Goal: Book appointment/travel/reservation

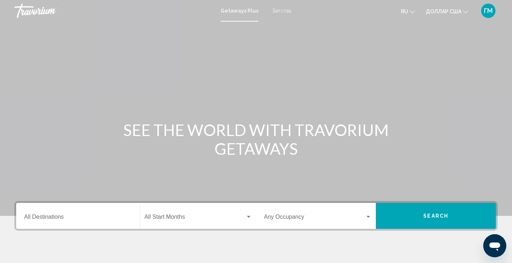
click at [241, 10] on font "Getaways Plus" at bounding box center [240, 11] width 38 height 6
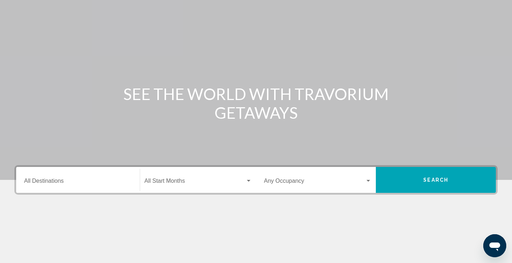
scroll to position [72, 0]
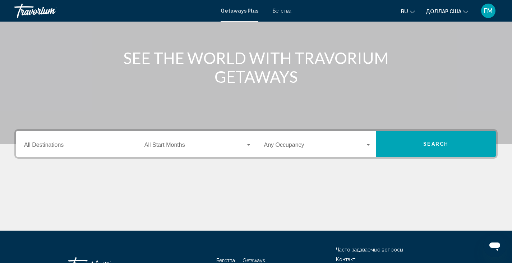
click at [36, 146] on input "Destination All Destinations" at bounding box center [78, 146] width 108 height 6
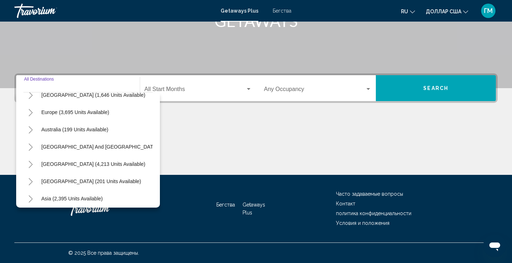
scroll to position [86, 0]
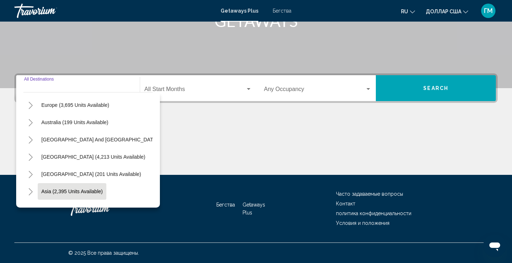
click at [93, 191] on span "Asia (2,395 units available)" at bounding box center [71, 191] width 61 height 6
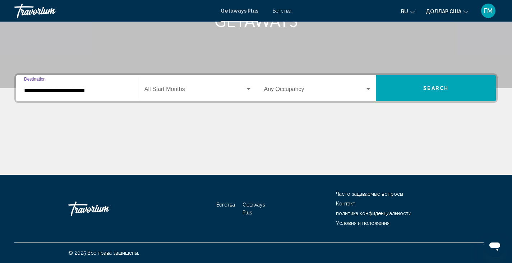
click at [61, 90] on input "**********" at bounding box center [78, 90] width 108 height 6
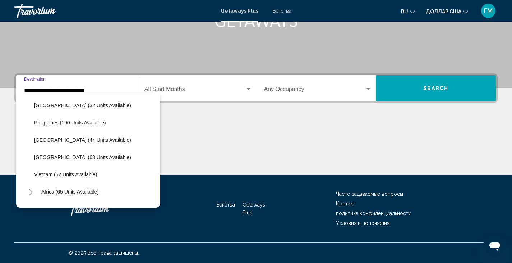
scroll to position [294, 0]
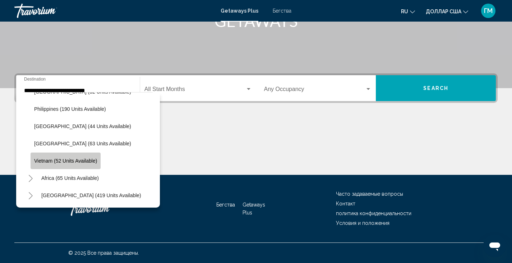
click at [80, 158] on span "Vietnam (52 units available)" at bounding box center [65, 161] width 63 height 6
type input "**********"
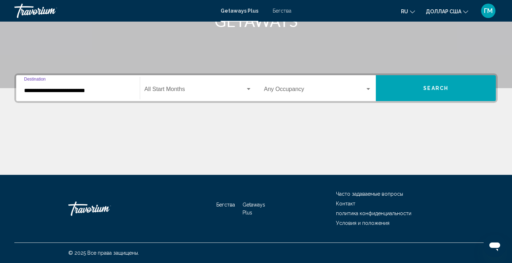
click at [424, 88] on span "Search" at bounding box center [435, 89] width 25 height 6
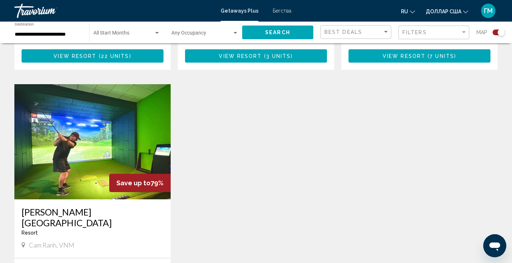
scroll to position [539, 0]
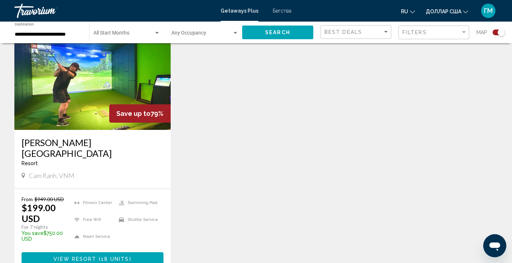
click at [79, 256] on span "View Resort" at bounding box center [75, 259] width 43 height 6
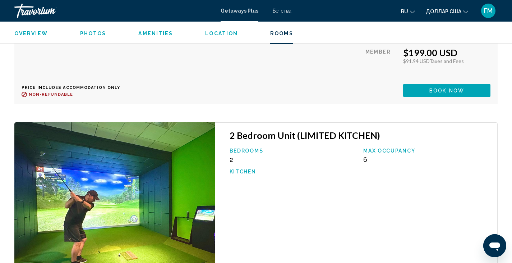
scroll to position [1582, 0]
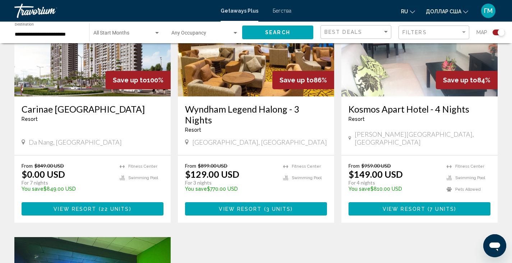
scroll to position [324, 0]
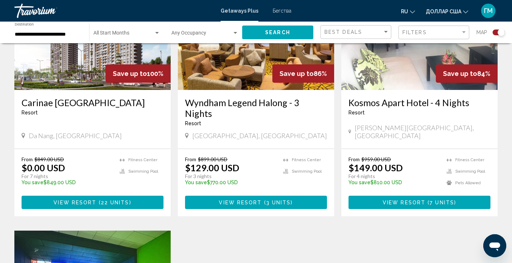
click at [82, 199] on span "View Resort" at bounding box center [75, 202] width 43 height 6
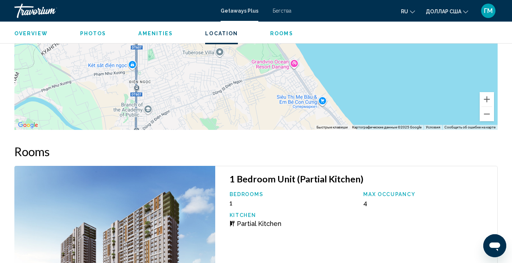
scroll to position [827, 0]
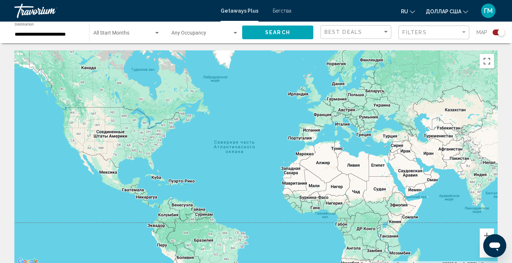
click at [37, 37] on div "**********" at bounding box center [48, 33] width 67 height 20
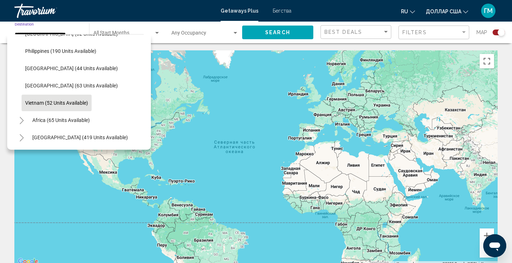
scroll to position [258, 0]
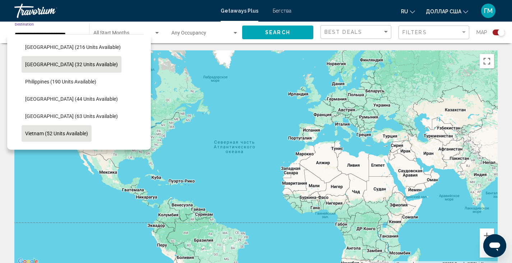
click at [62, 64] on span "[GEOGRAPHIC_DATA] (32 units available)" at bounding box center [71, 64] width 93 height 6
type input "**********"
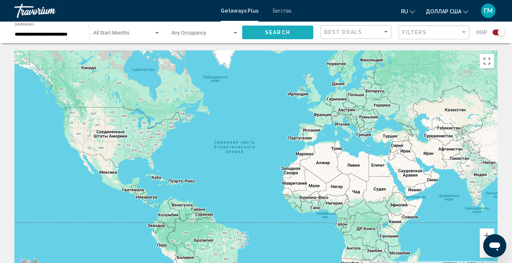
click at [277, 33] on span "Search" at bounding box center [277, 33] width 25 height 6
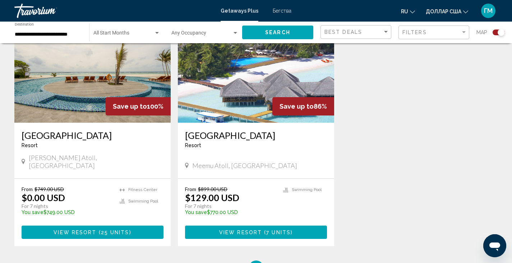
scroll to position [359, 0]
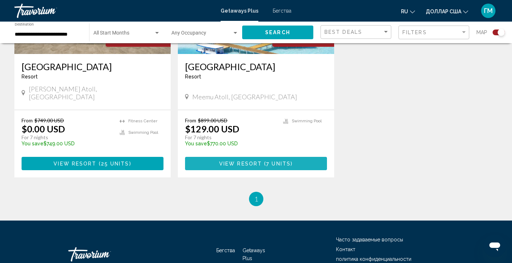
click at [256, 161] on span "View Resort" at bounding box center [240, 164] width 43 height 6
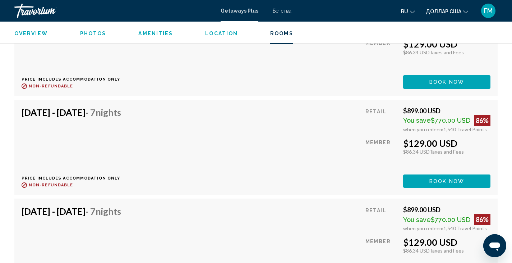
scroll to position [1527, 0]
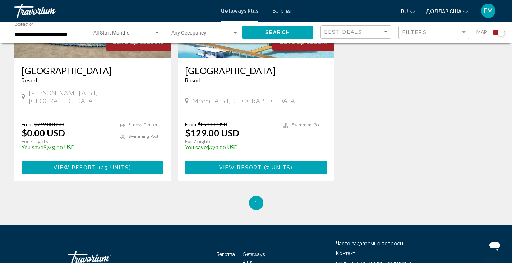
scroll to position [359, 0]
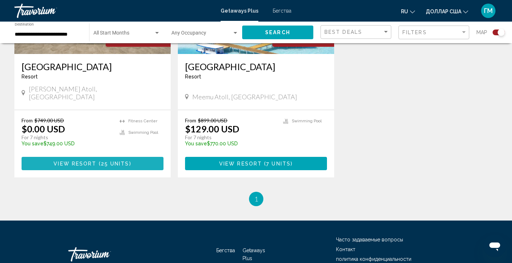
click at [62, 161] on span "View Resort" at bounding box center [75, 164] width 43 height 6
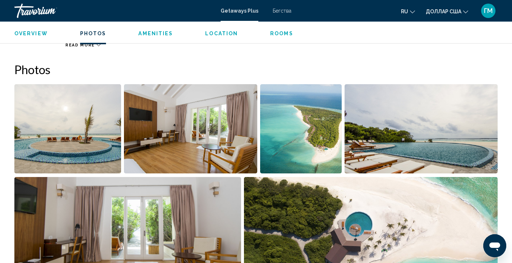
scroll to position [256, 0]
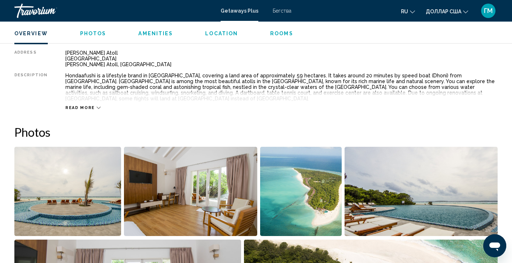
click at [281, 10] on font "Бегства" at bounding box center [282, 11] width 19 height 6
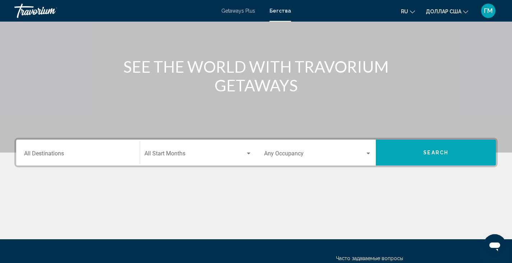
scroll to position [72, 0]
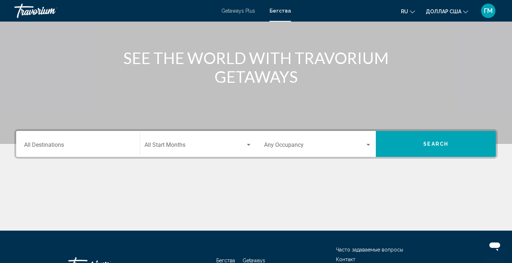
click at [41, 146] on input "Destination All Destinations" at bounding box center [78, 146] width 108 height 6
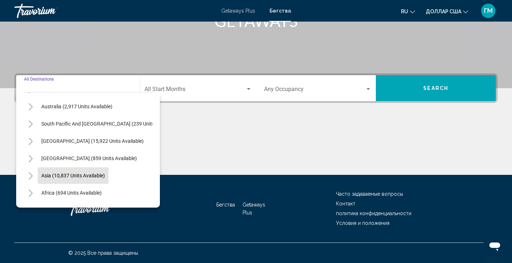
scroll to position [122, 0]
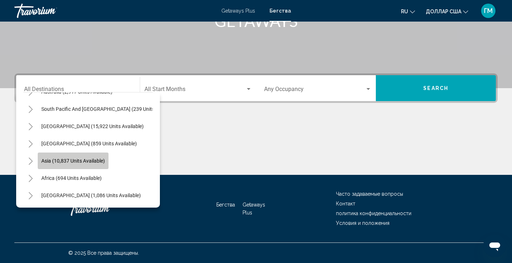
click at [87, 158] on span "Asia (10,837 units available)" at bounding box center [73, 161] width 64 height 6
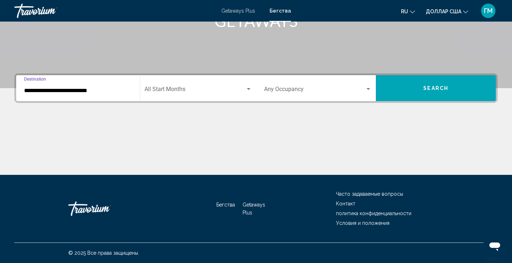
click at [63, 90] on input "**********" at bounding box center [78, 90] width 108 height 6
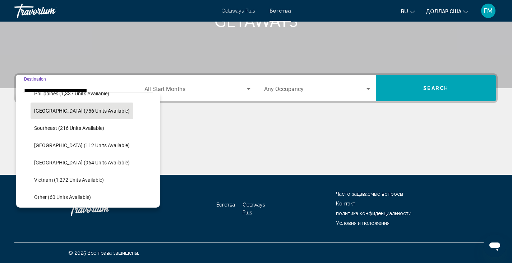
scroll to position [347, 0]
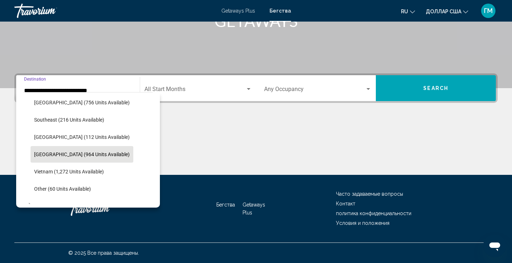
click at [91, 151] on span "[GEOGRAPHIC_DATA] (964 units available)" at bounding box center [82, 154] width 96 height 6
type input "**********"
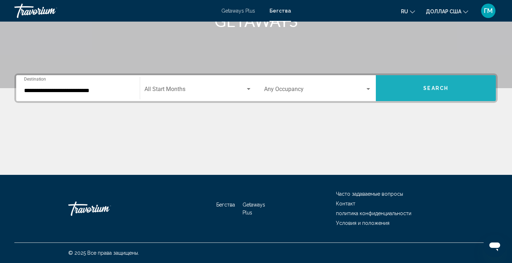
click at [421, 90] on button "Search" at bounding box center [436, 88] width 120 height 26
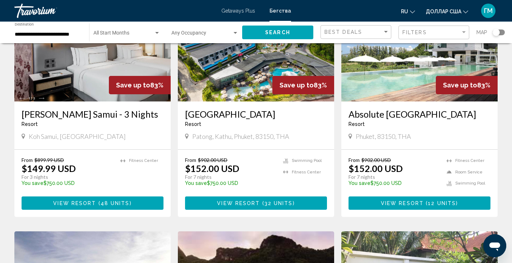
scroll to position [611, 0]
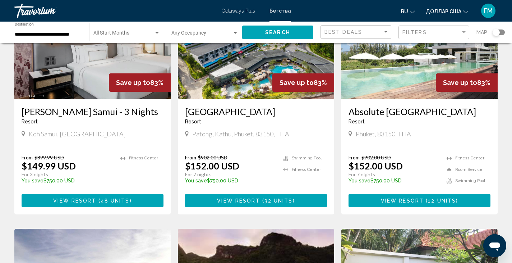
click at [252, 198] on span "View Resort" at bounding box center [238, 201] width 43 height 6
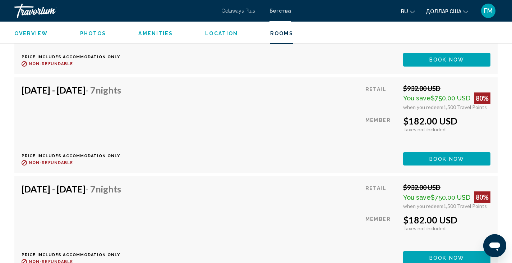
scroll to position [1833, 0]
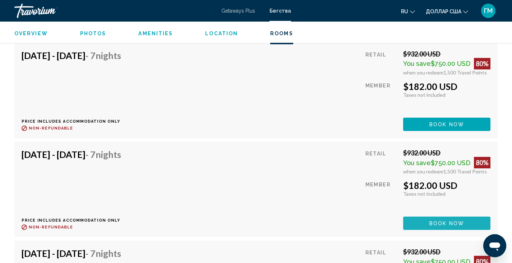
click at [447, 220] on span "Book now" at bounding box center [447, 223] width 35 height 6
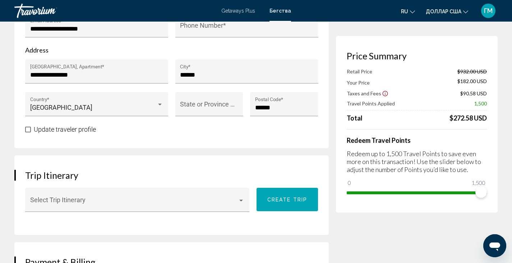
scroll to position [324, 0]
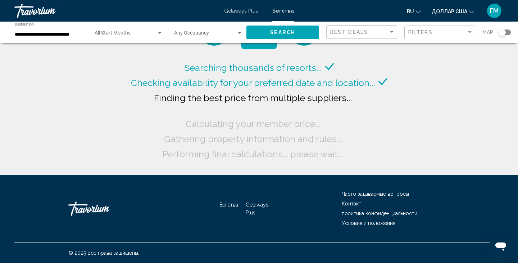
click at [36, 33] on input "**********" at bounding box center [49, 35] width 69 height 6
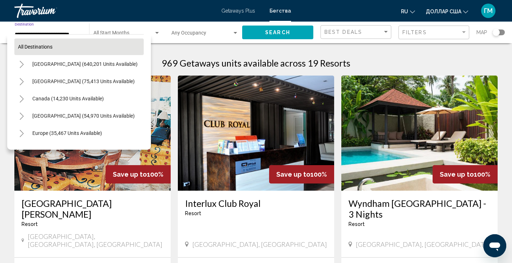
click at [34, 45] on span "All destinations" at bounding box center [35, 47] width 35 height 6
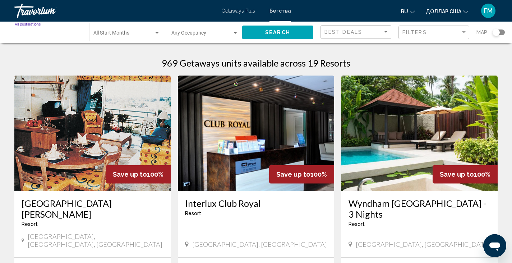
click at [49, 35] on input "Destination All Destinations" at bounding box center [48, 35] width 67 height 6
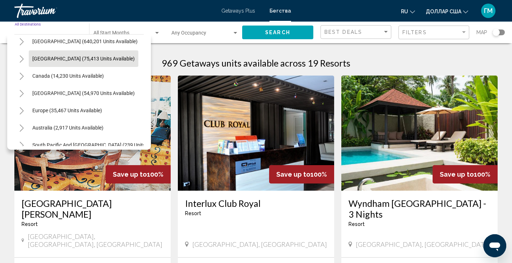
scroll to position [36, 0]
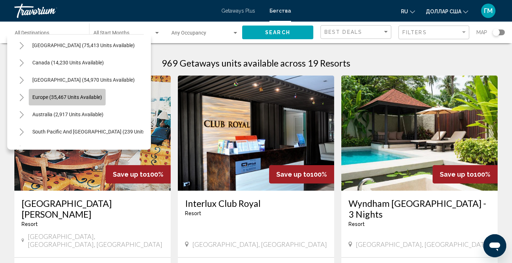
click at [60, 97] on span "Europe (35,467 units available)" at bounding box center [67, 97] width 70 height 6
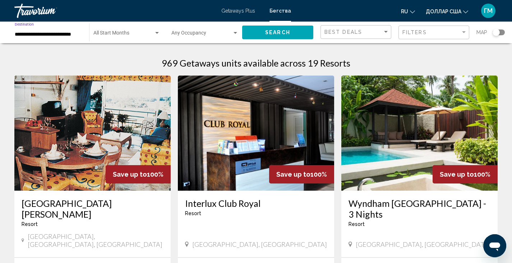
click at [275, 32] on span "Search" at bounding box center [277, 33] width 25 height 6
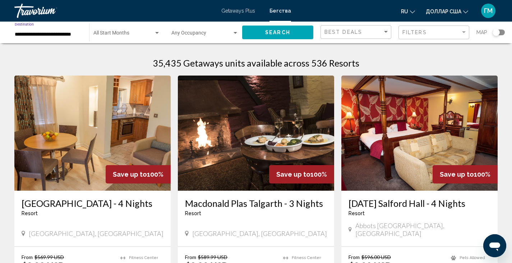
click at [42, 35] on input "**********" at bounding box center [48, 35] width 67 height 6
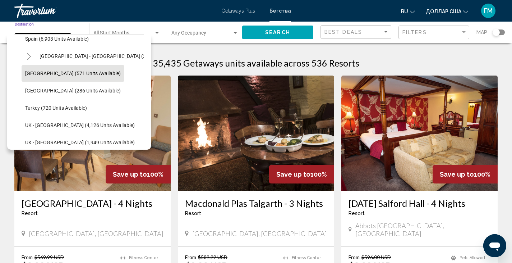
scroll to position [441, 0]
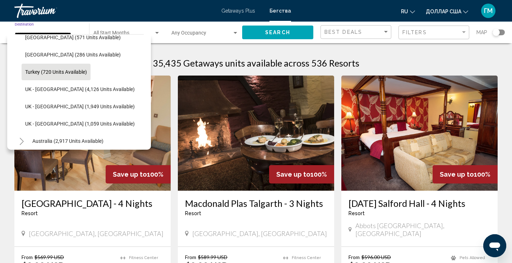
click at [59, 73] on span "Turkey (720 units available)" at bounding box center [56, 72] width 62 height 6
type input "**********"
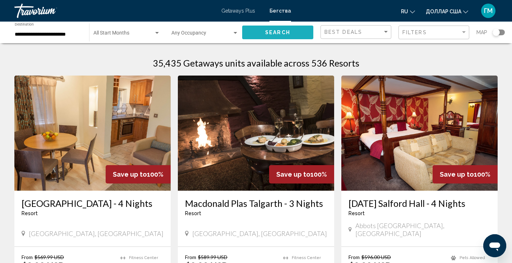
click at [270, 32] on span "Search" at bounding box center [277, 33] width 25 height 6
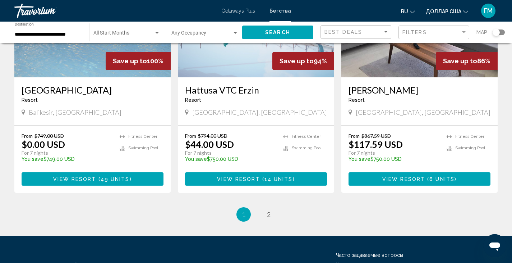
scroll to position [863, 0]
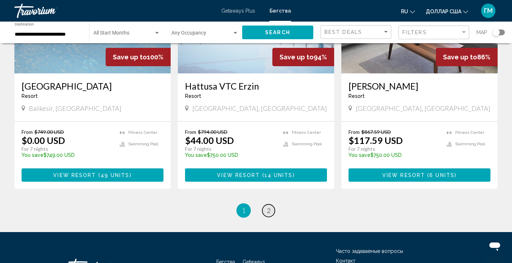
click at [269, 206] on span "2" at bounding box center [269, 210] width 4 height 8
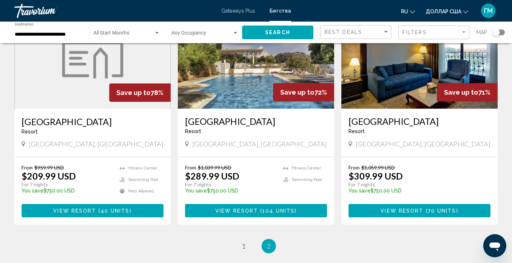
scroll to position [144, 0]
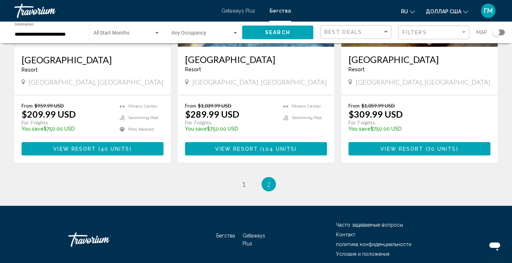
click at [101, 147] on span "40 units" at bounding box center [115, 149] width 29 height 6
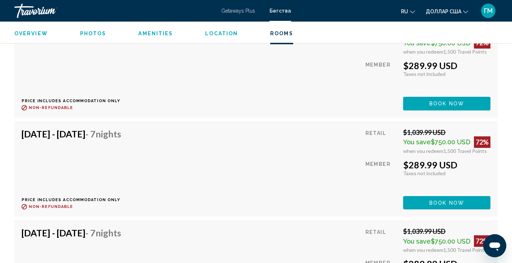
scroll to position [1294, 0]
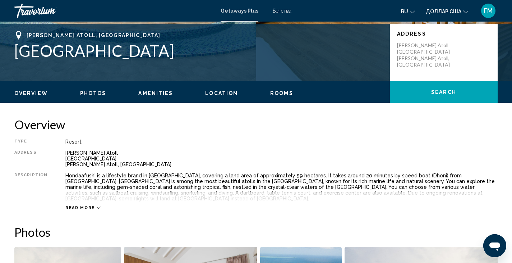
scroll to position [121, 0]
